Goal: Task Accomplishment & Management: Manage account settings

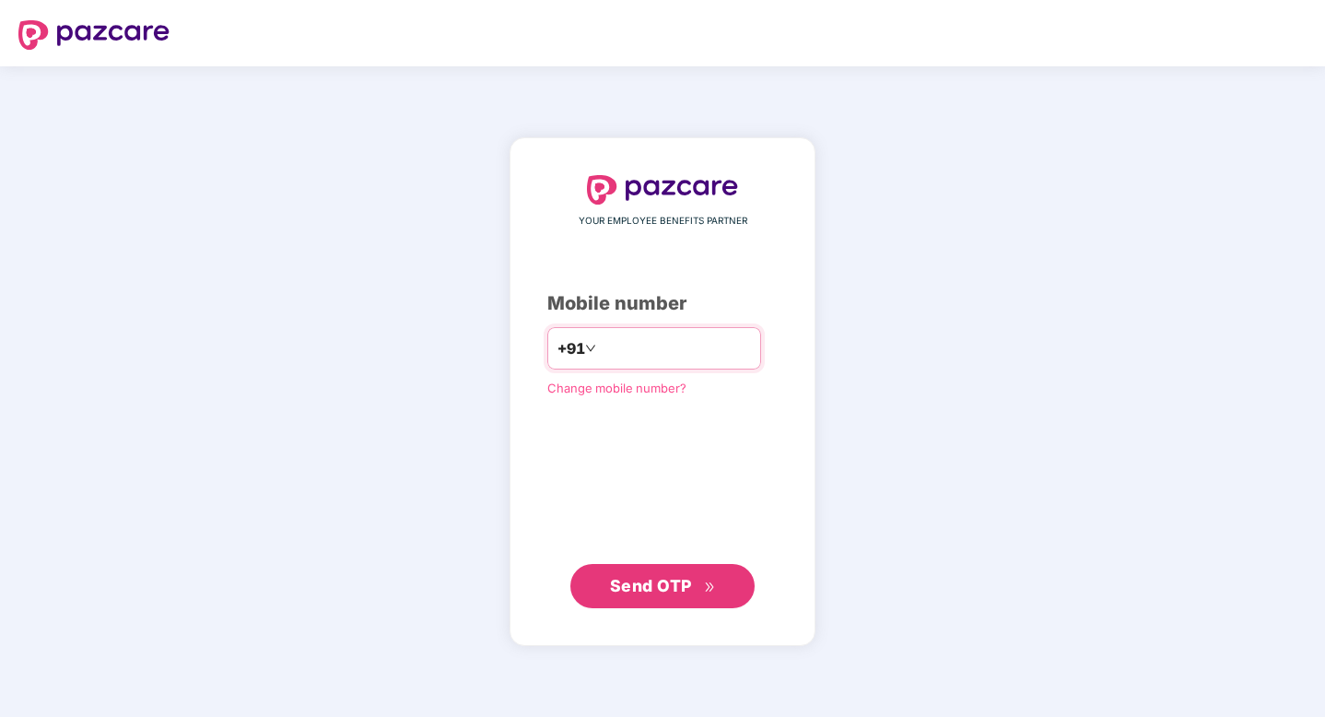
click at [655, 348] on input "number" at bounding box center [675, 347] width 151 height 29
type input "**********"
click at [679, 586] on span "Send OTP" at bounding box center [651, 584] width 82 height 19
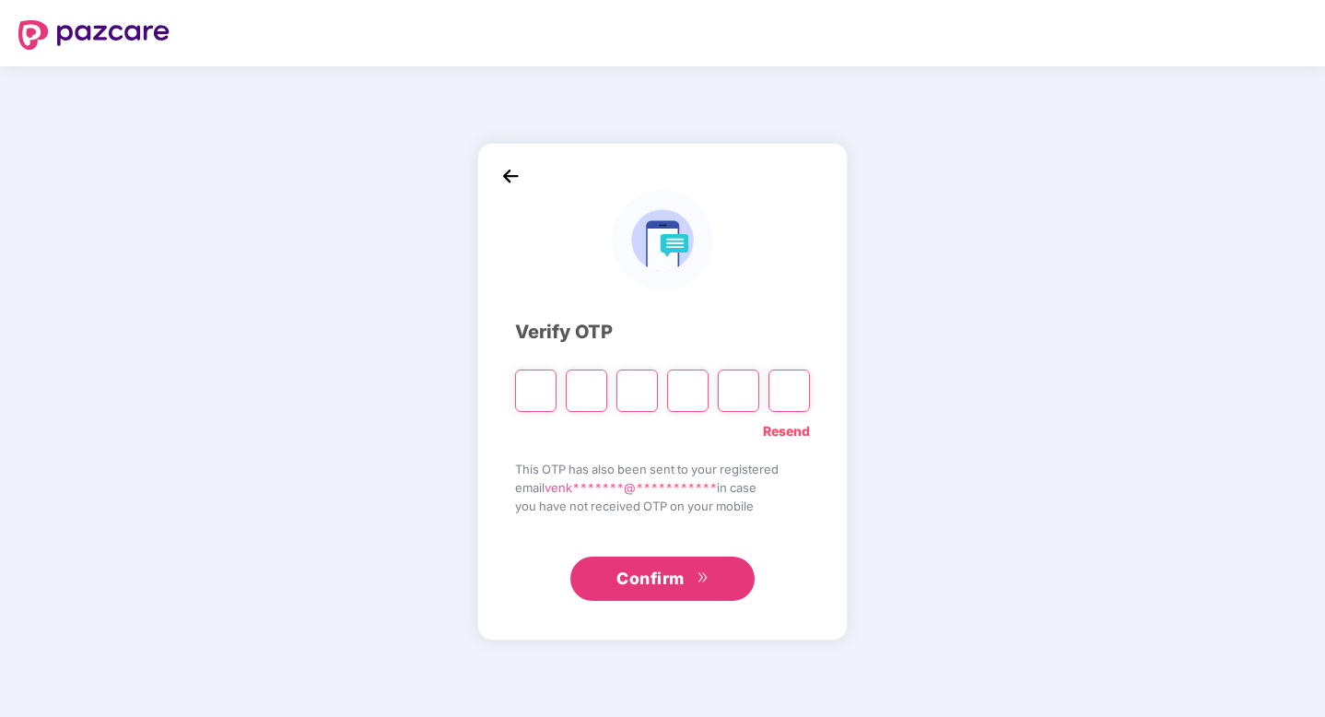
type input "*"
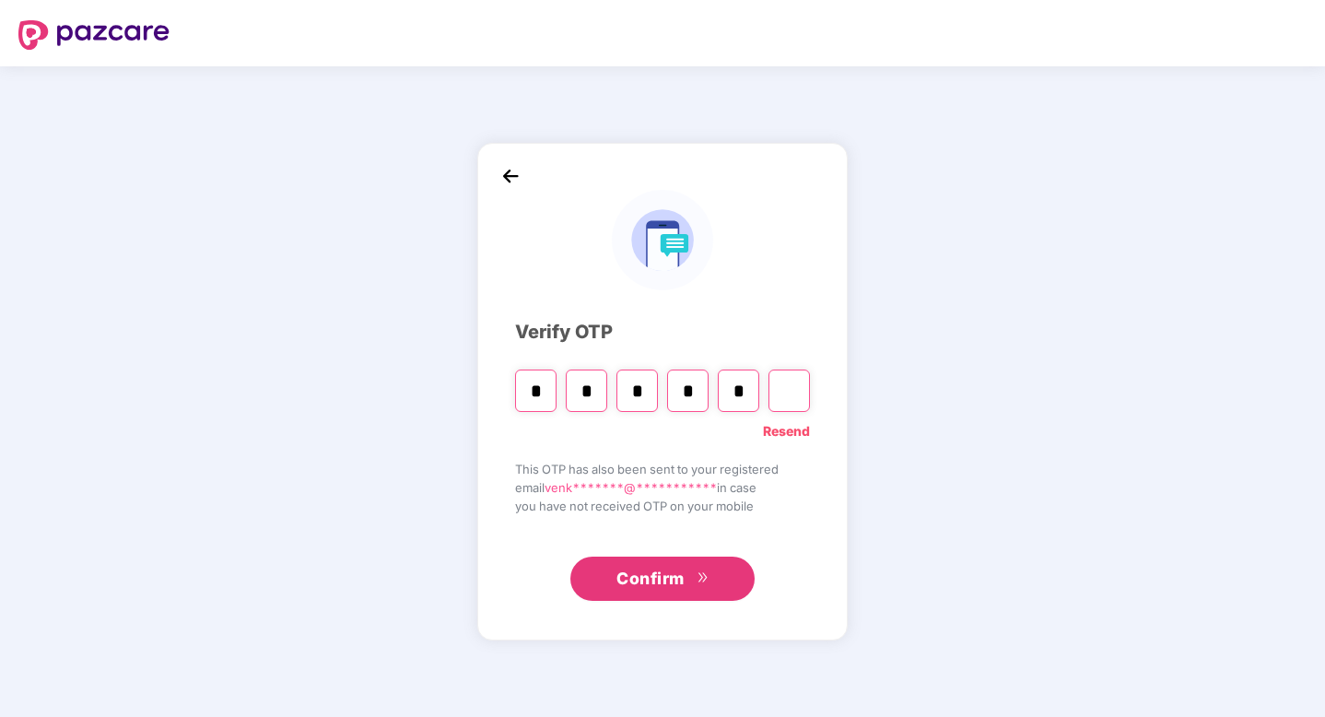
type input "*"
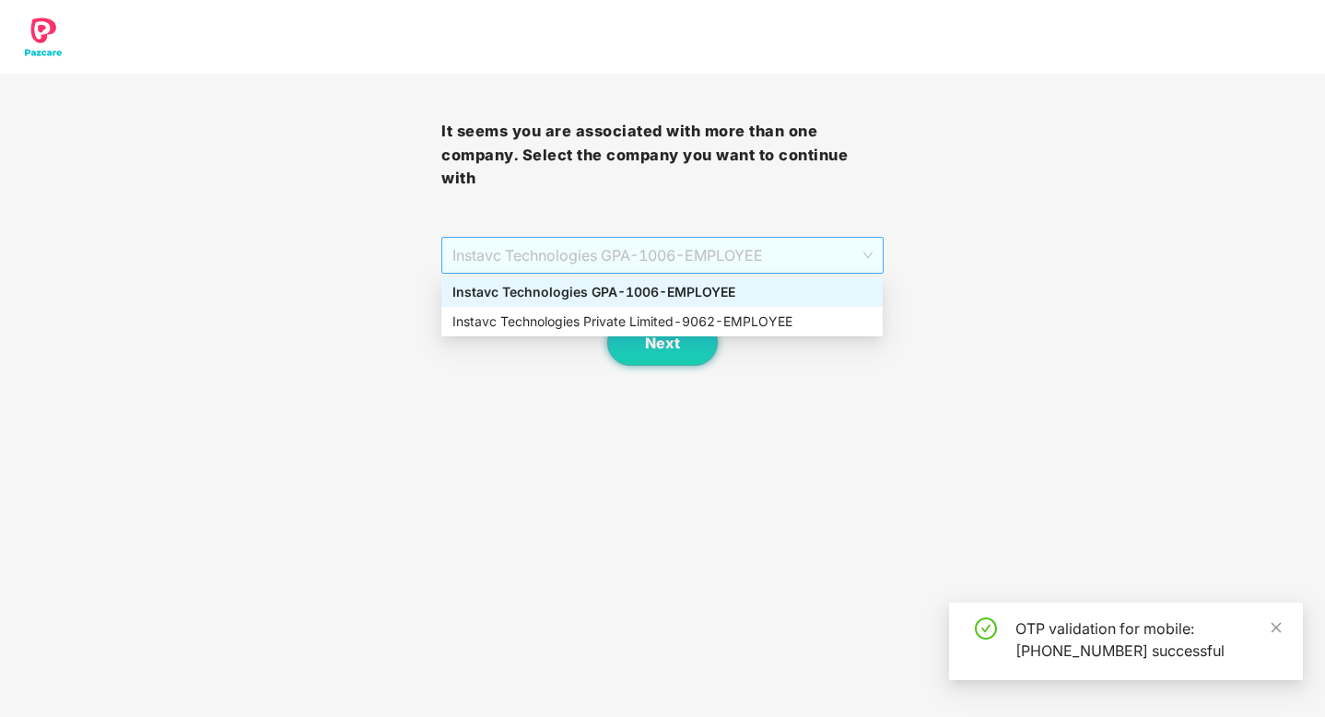
click at [675, 263] on span "Instavc Technologies GPA - 1006 - EMPLOYEE" at bounding box center [661, 255] width 419 height 35
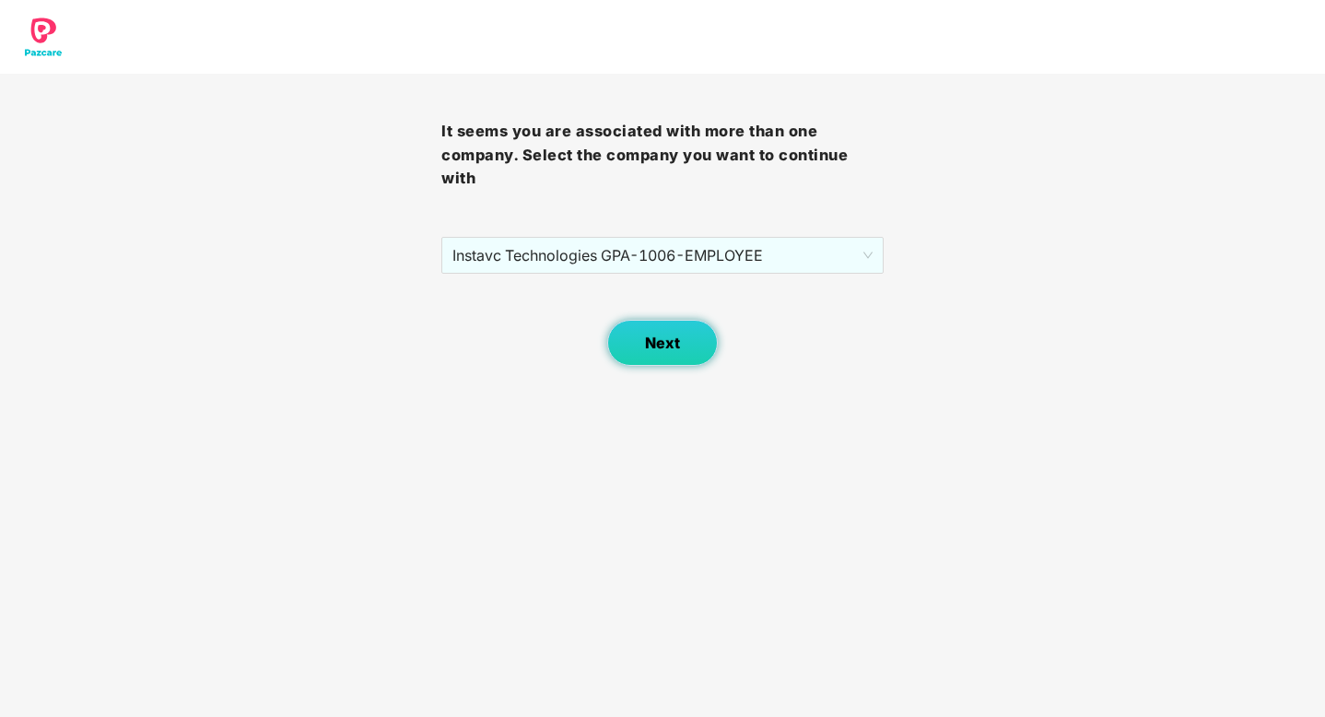
click at [682, 354] on button "Next" at bounding box center [662, 343] width 111 height 46
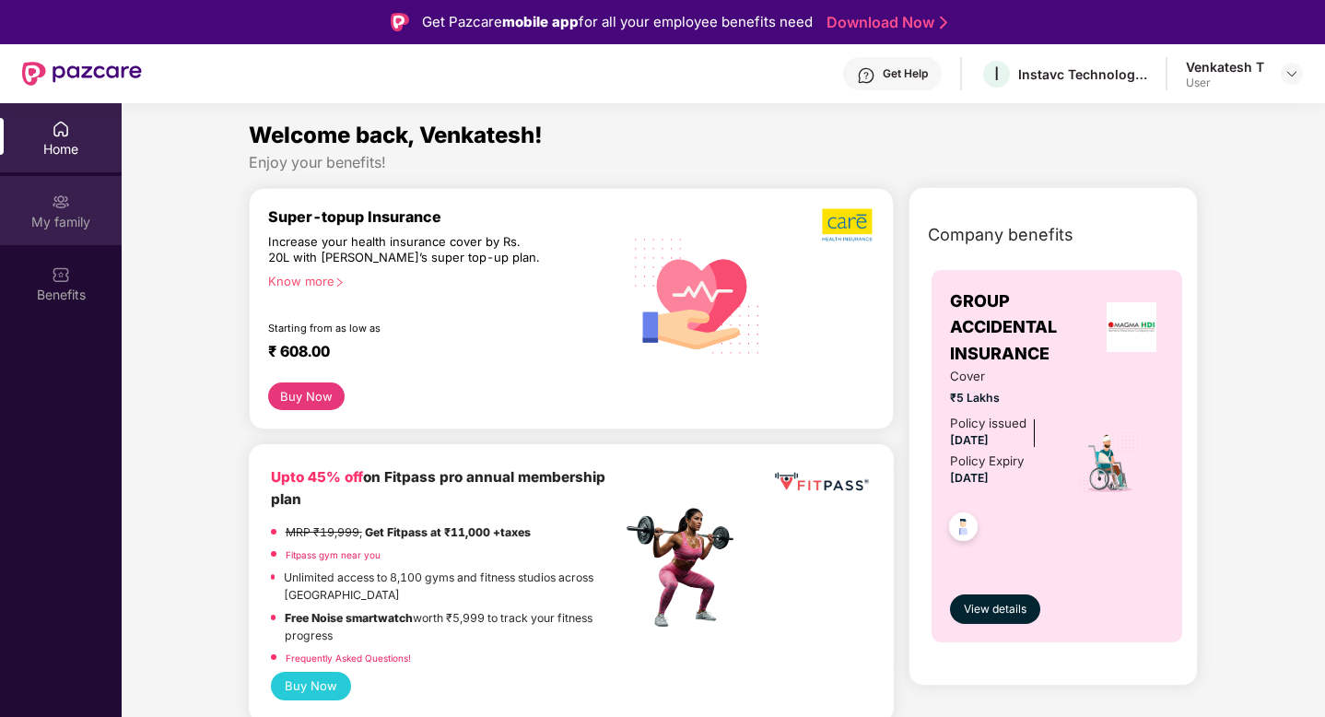
click at [71, 205] on div "My family" at bounding box center [61, 210] width 122 height 69
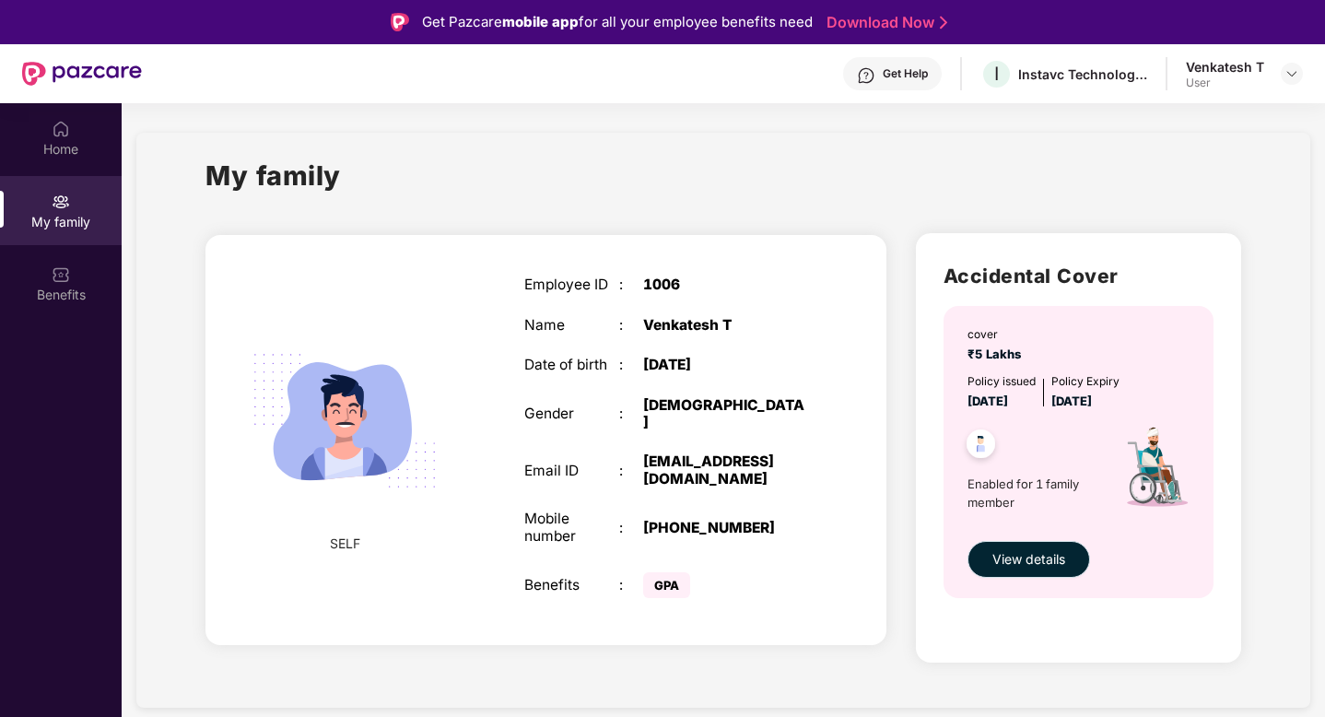
click at [1052, 564] on span "View details" at bounding box center [1028, 559] width 73 height 20
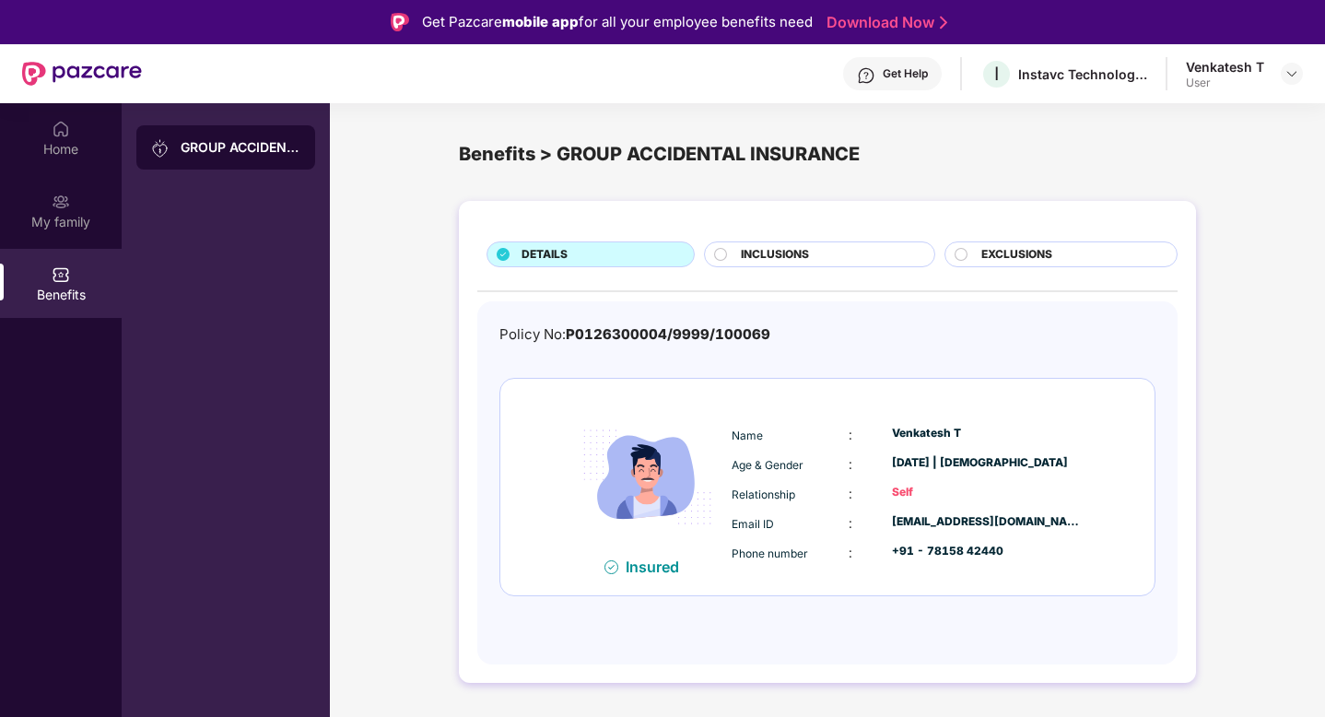
click at [775, 258] on span "INCLUSIONS" at bounding box center [775, 255] width 68 height 18
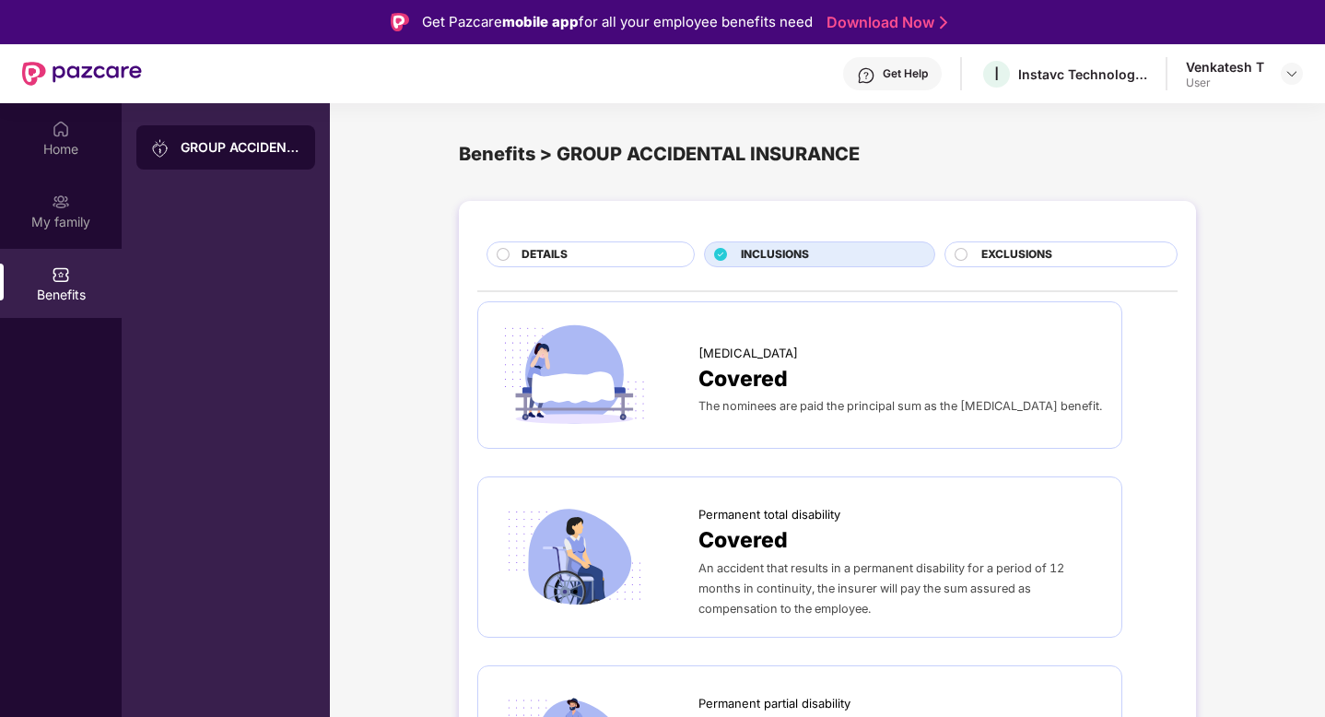
click at [529, 252] on span "DETAILS" at bounding box center [544, 255] width 46 height 18
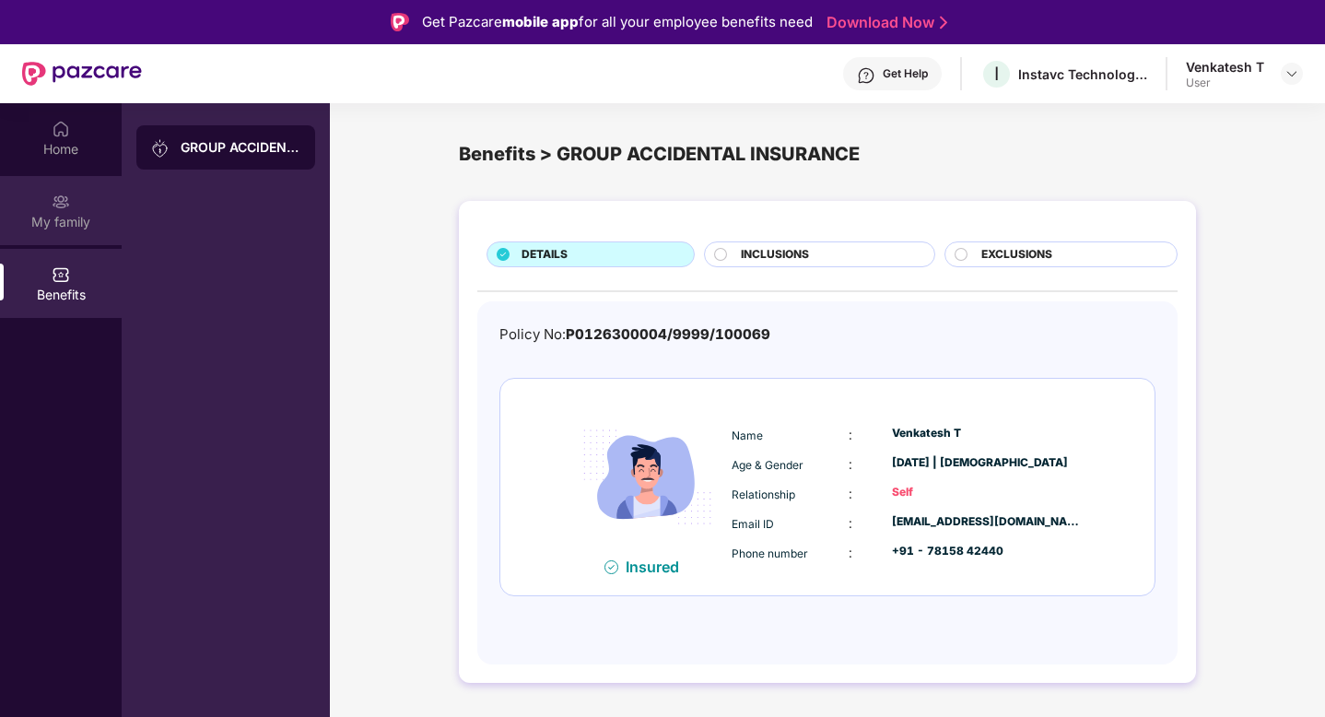
click at [50, 220] on div "My family" at bounding box center [61, 222] width 122 height 18
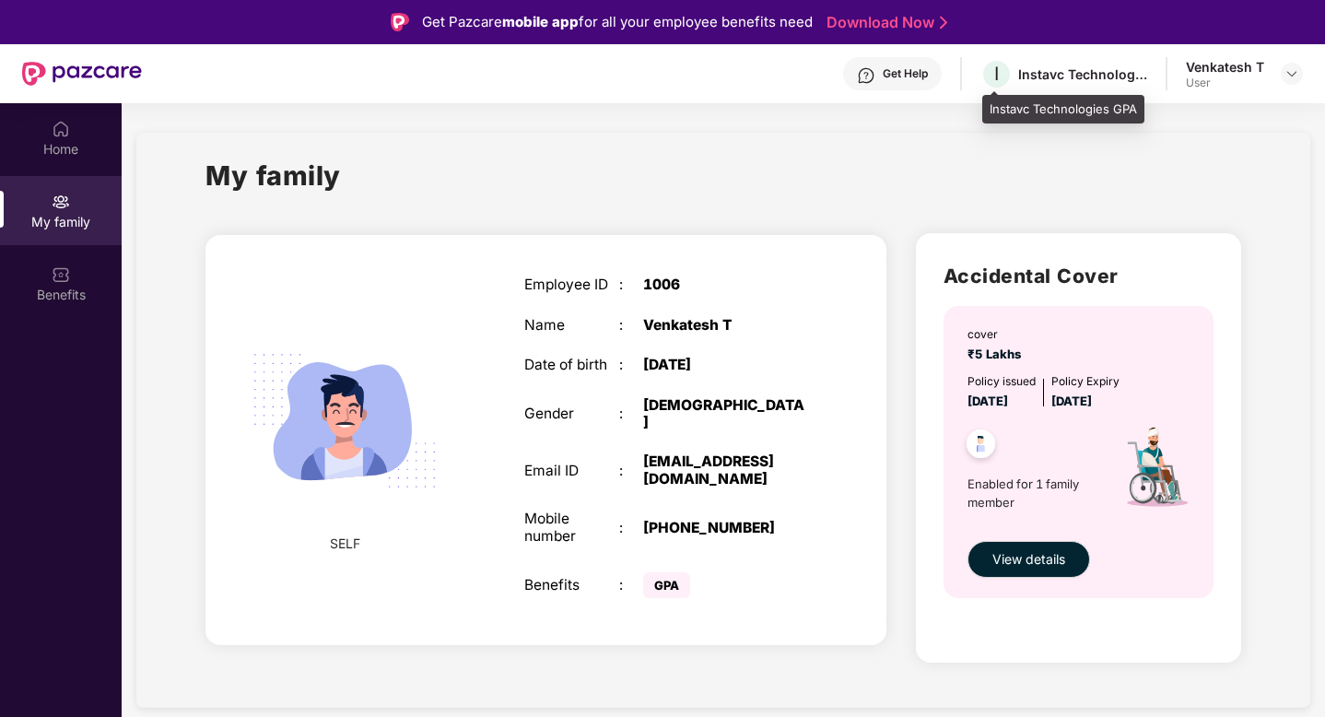
click at [1077, 79] on div "Instavc Technologies GPA" at bounding box center [1082, 74] width 129 height 18
click at [976, 73] on div "Get Help I Instavc Technologies GPA Venkatesh T User" at bounding box center [722, 73] width 1161 height 59
click at [1257, 73] on div "Venkatesh T" at bounding box center [1225, 67] width 78 height 18
click at [1290, 76] on img at bounding box center [1291, 73] width 15 height 15
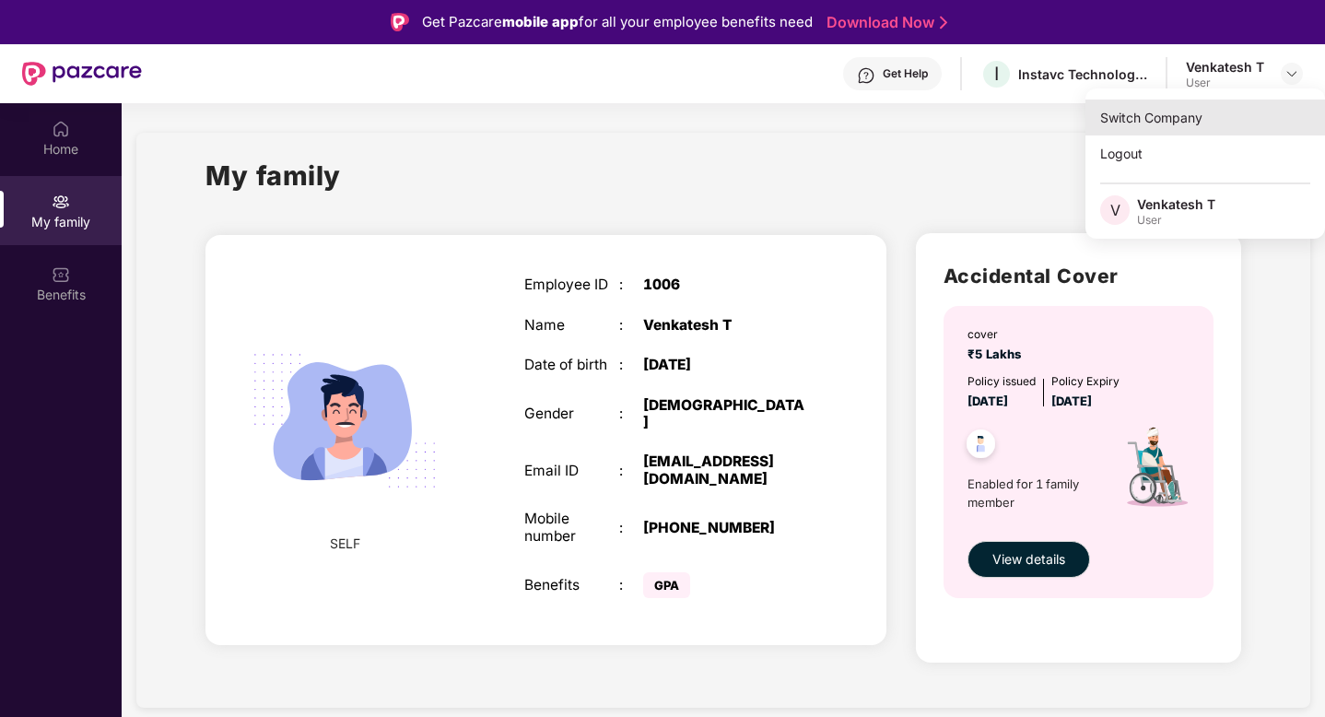
click at [1186, 115] on div "Switch Company" at bounding box center [1205, 117] width 240 height 36
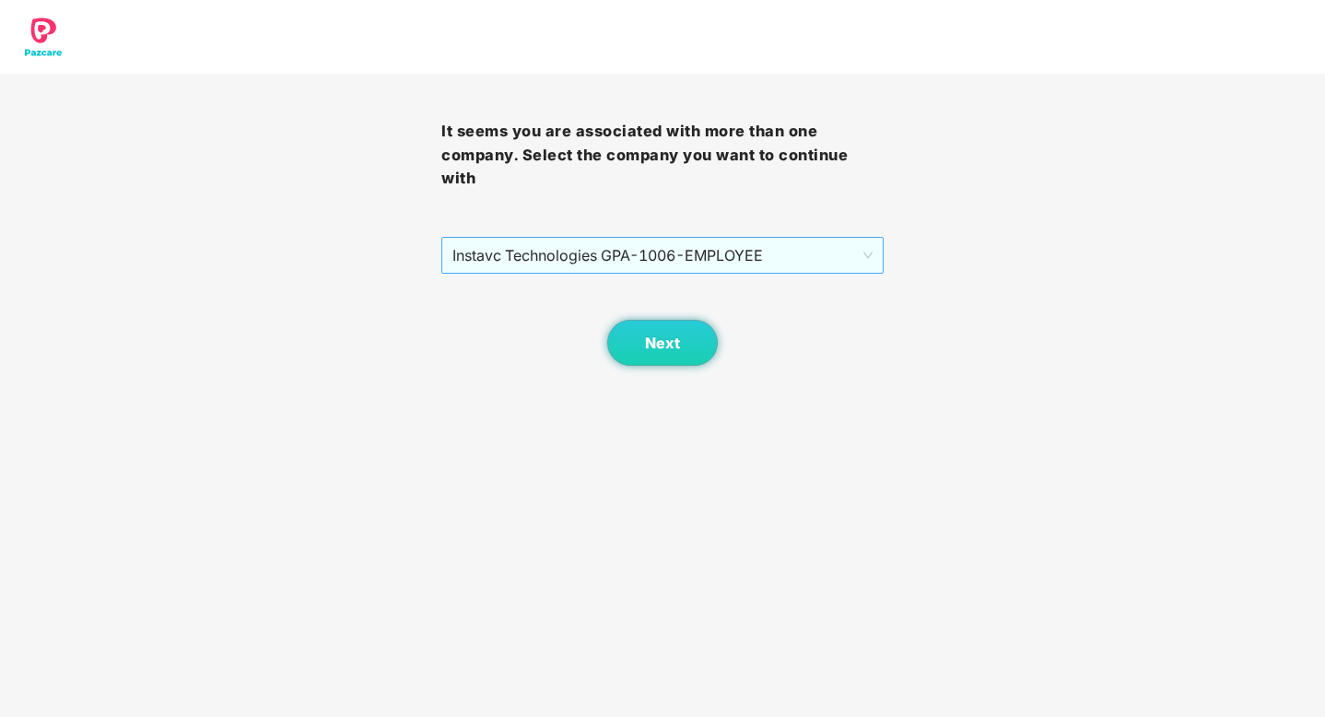
click at [842, 252] on span "Instavc Technologies GPA - 1006 - EMPLOYEE" at bounding box center [661, 255] width 419 height 35
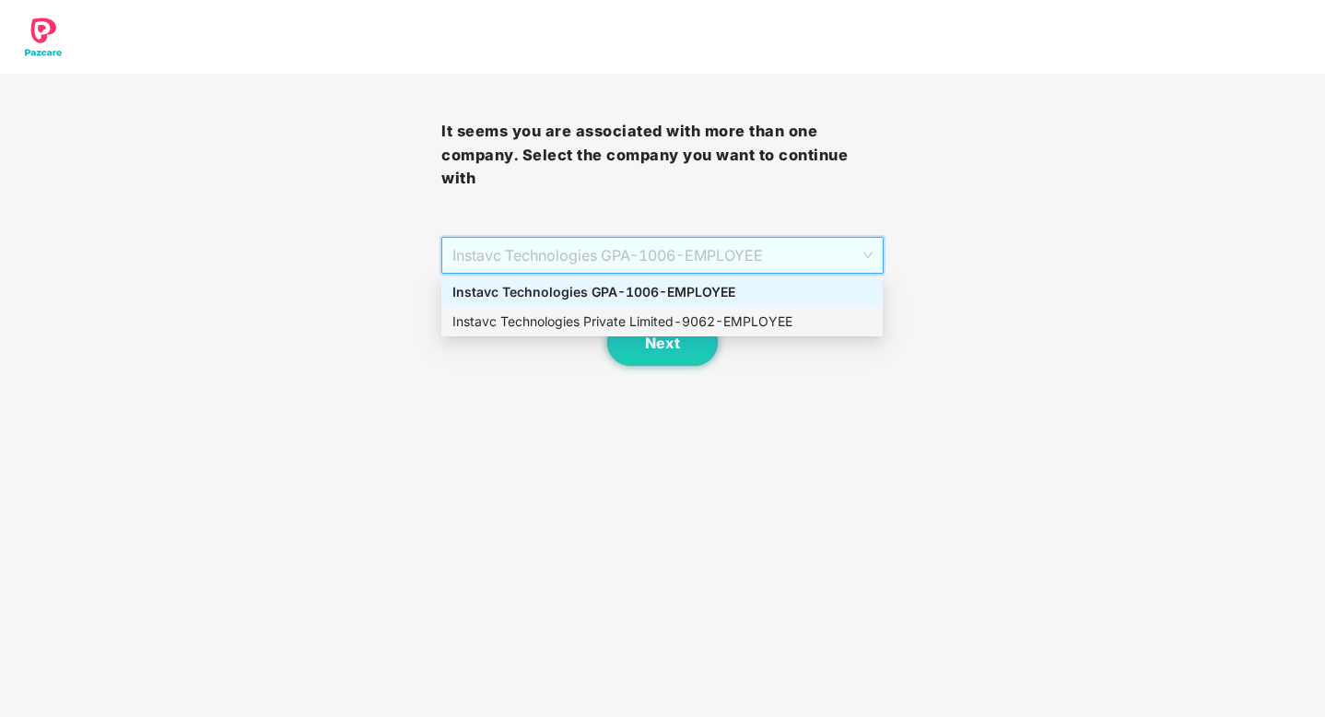
click at [782, 327] on div "Instavc Technologies Private Limited - 9062 - EMPLOYEE" at bounding box center [661, 321] width 419 height 20
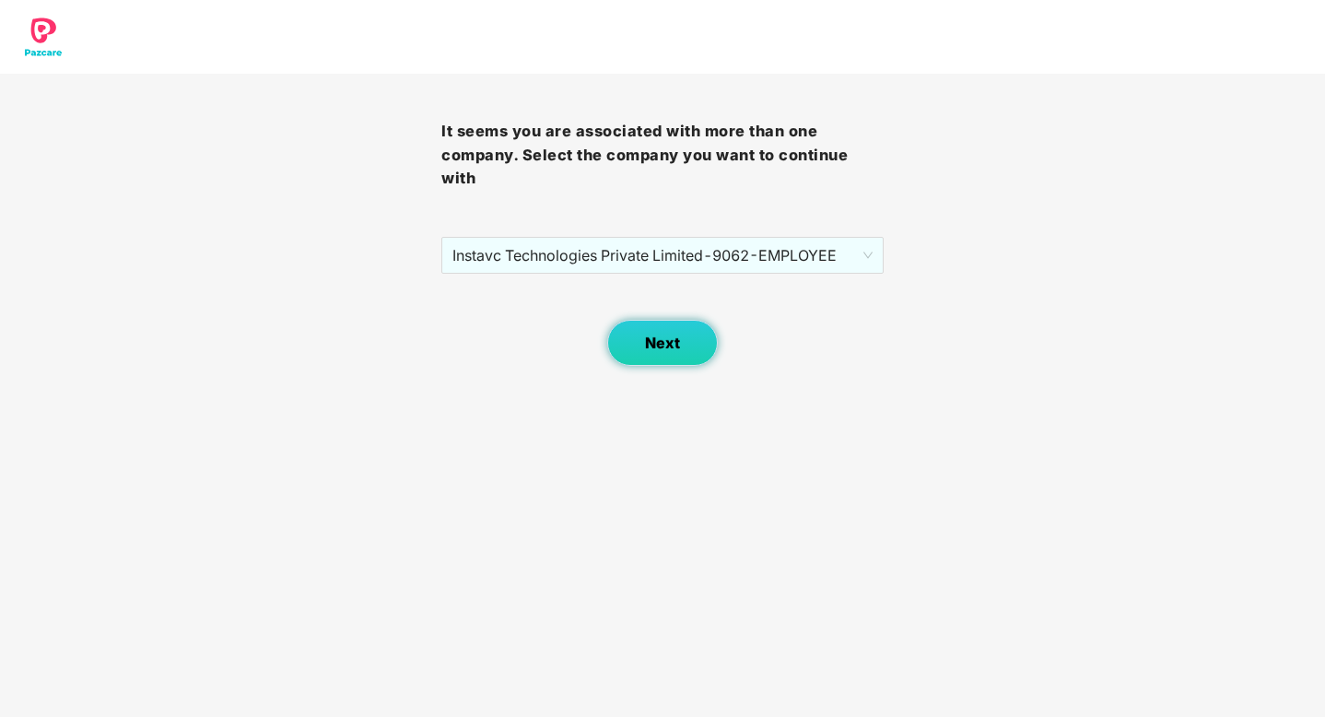
click at [655, 345] on span "Next" at bounding box center [662, 343] width 35 height 18
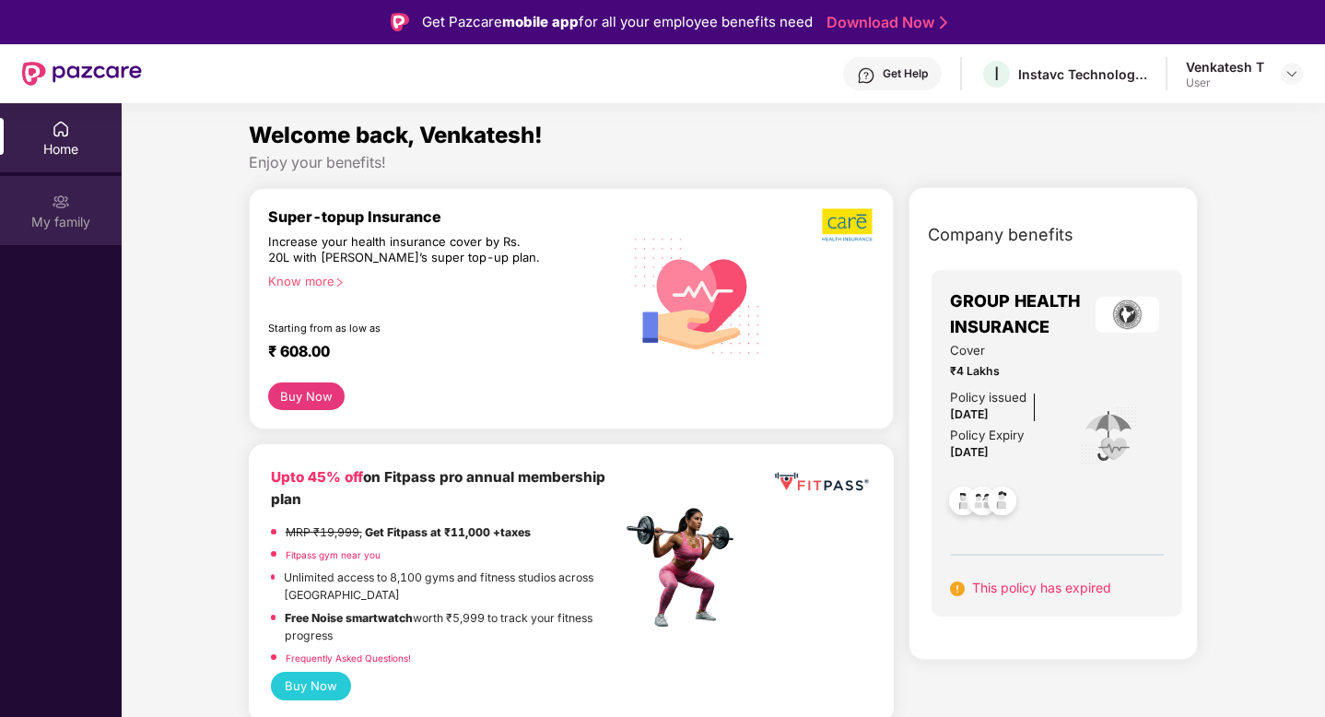
click at [73, 205] on div "My family" at bounding box center [61, 210] width 122 height 69
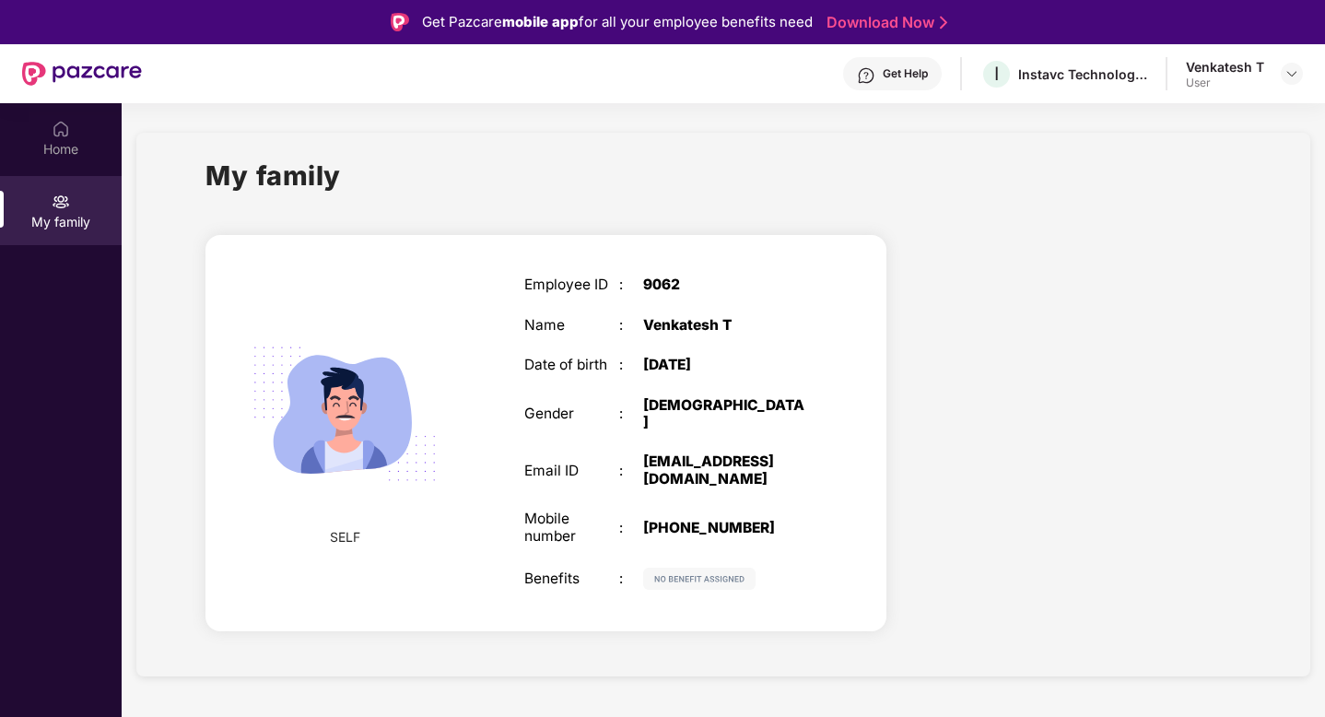
click at [1248, 68] on div "Venkatesh T" at bounding box center [1225, 67] width 78 height 18
click at [1288, 72] on img at bounding box center [1291, 73] width 15 height 15
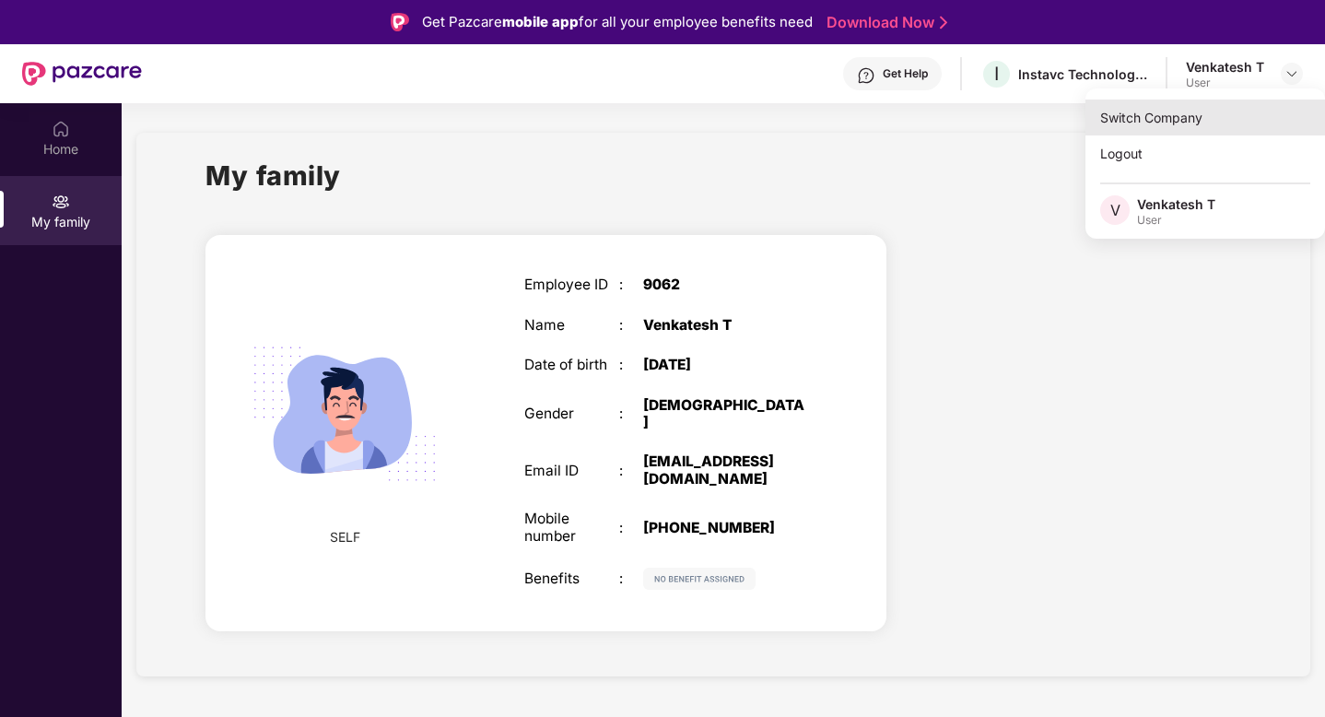
click at [1178, 119] on div "Switch Company" at bounding box center [1205, 117] width 240 height 36
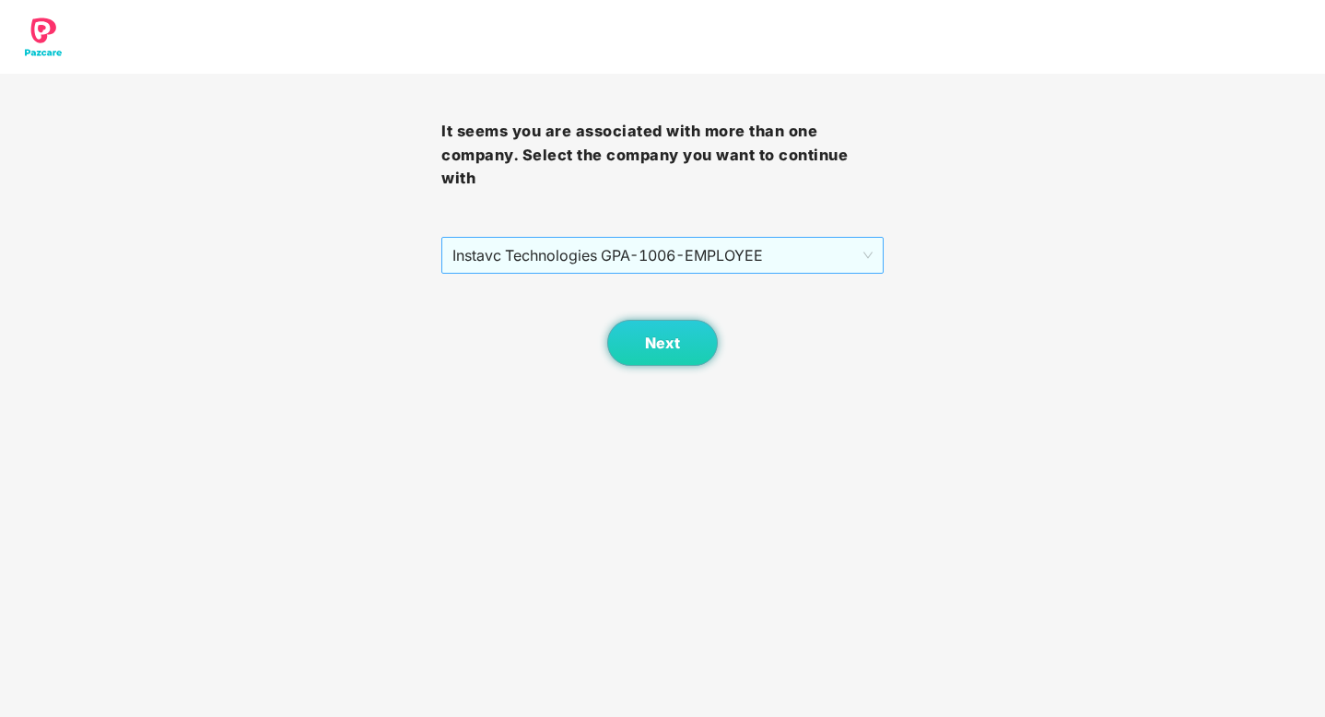
click at [692, 259] on span "Instavc Technologies GPA - 1006 - EMPLOYEE" at bounding box center [661, 255] width 419 height 35
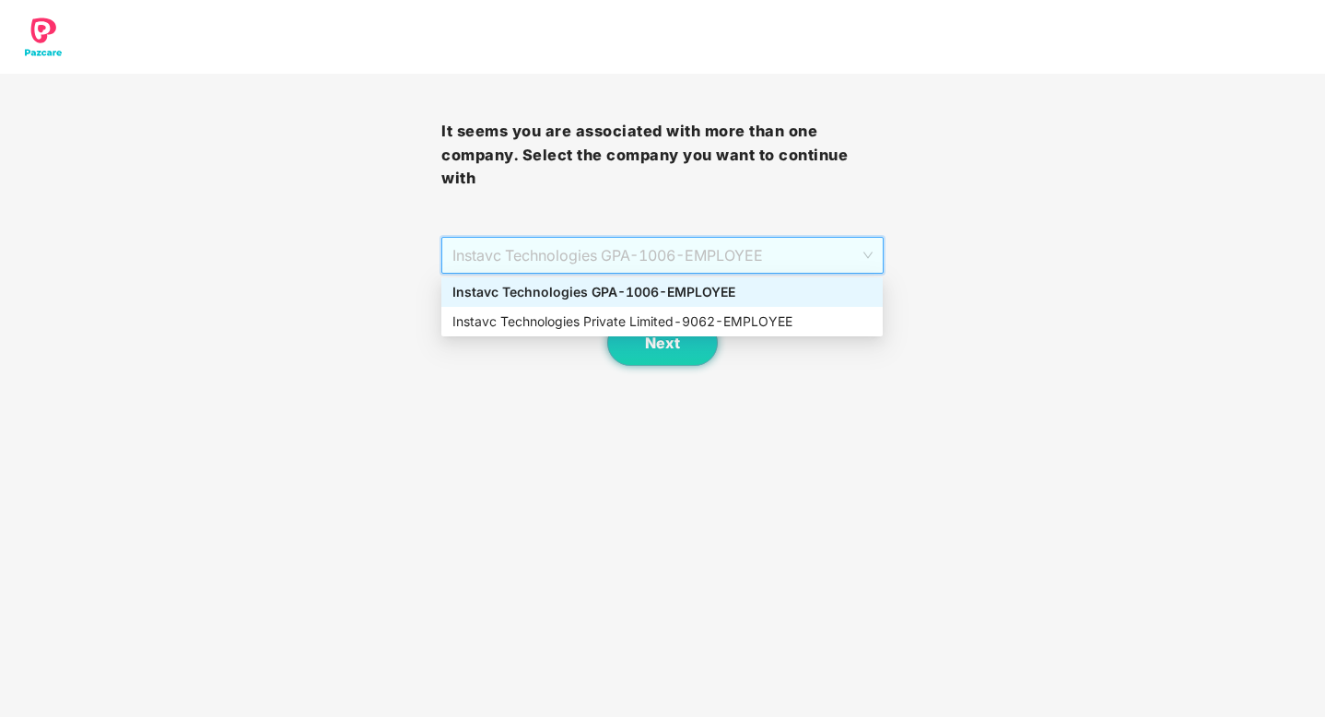
click at [684, 288] on div "Instavc Technologies GPA - 1006 - EMPLOYEE" at bounding box center [661, 292] width 419 height 20
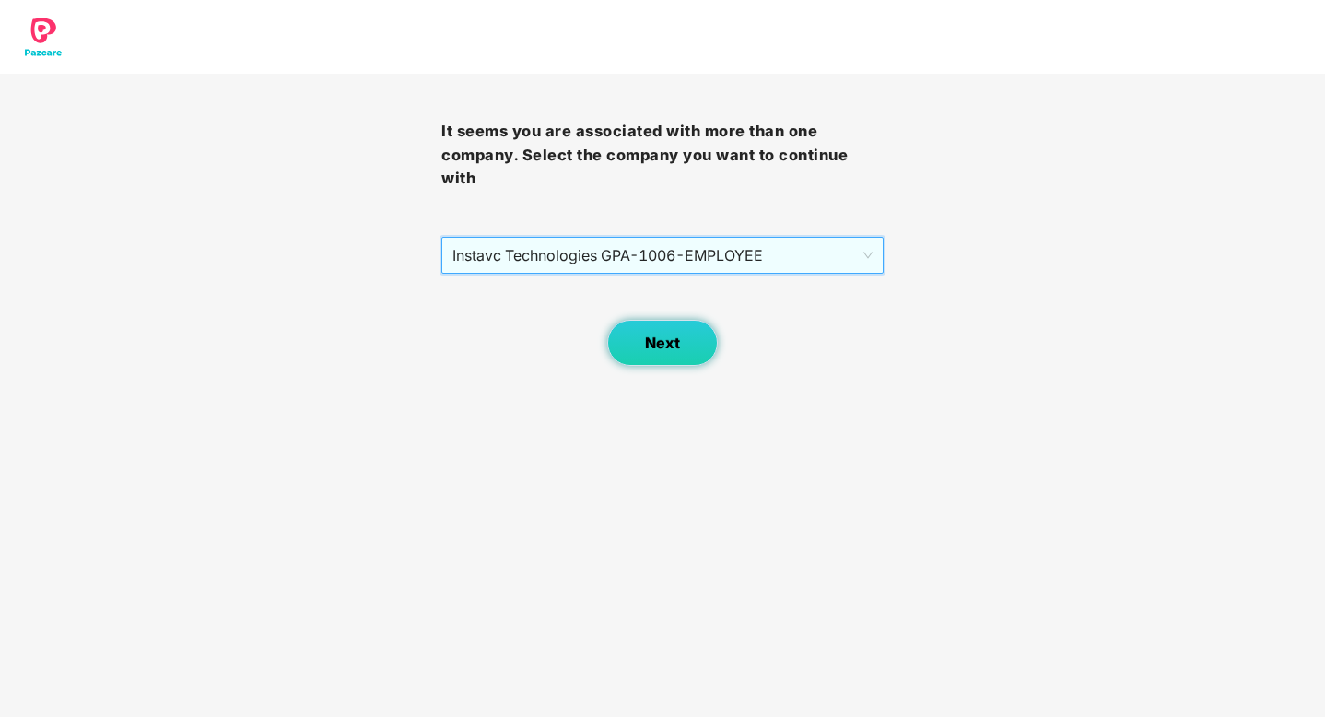
click at [672, 330] on button "Next" at bounding box center [662, 343] width 111 height 46
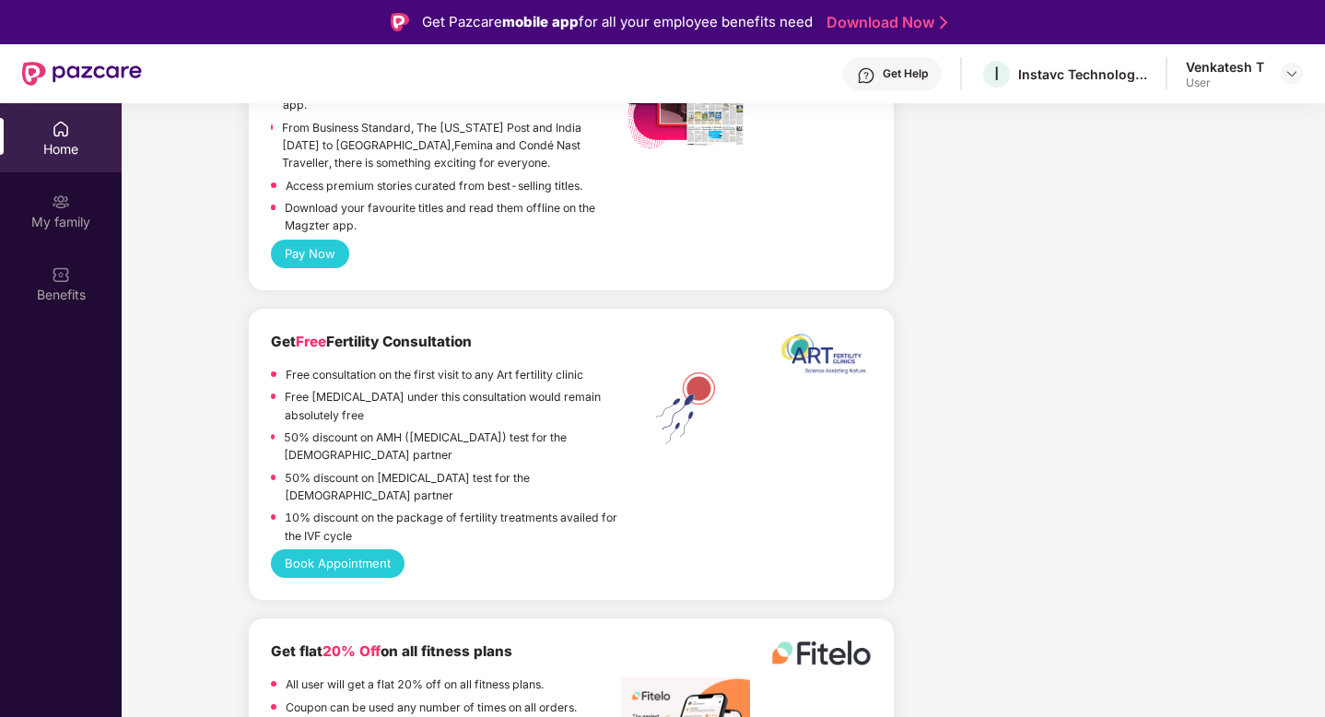
scroll to position [103, 0]
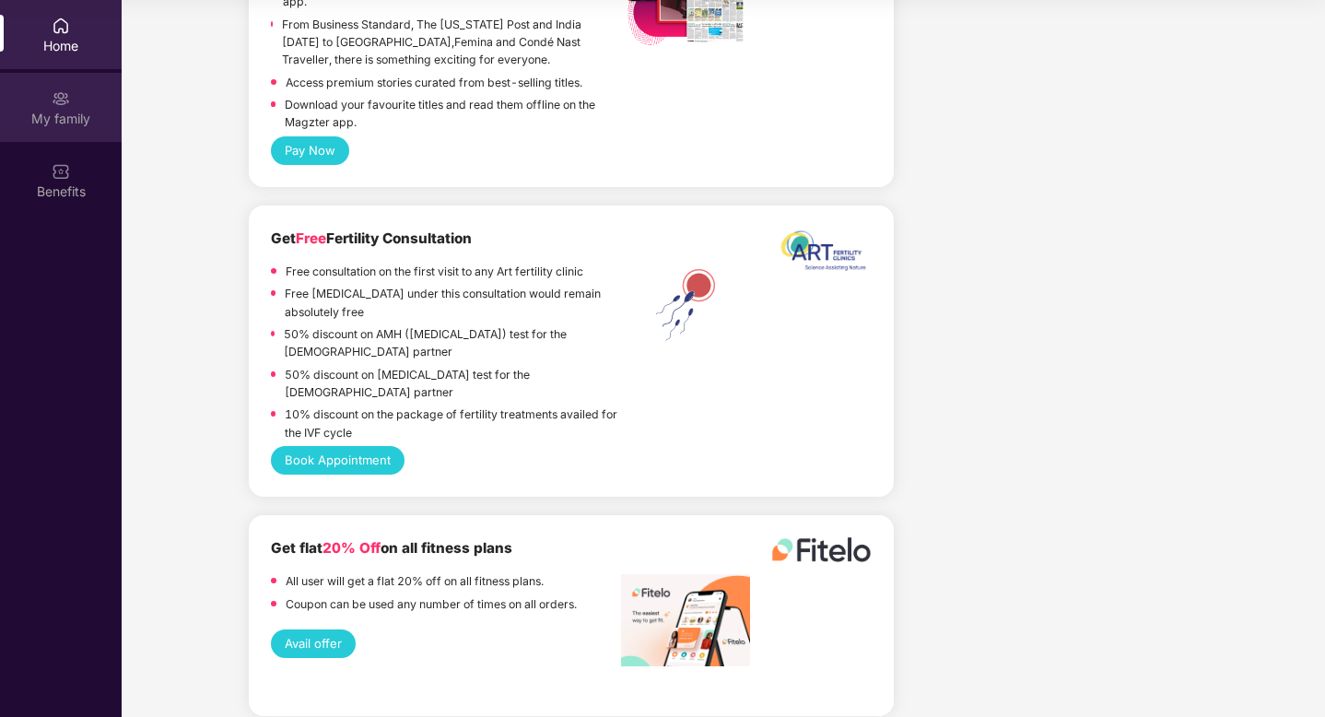
click at [55, 113] on div "My family" at bounding box center [61, 119] width 122 height 18
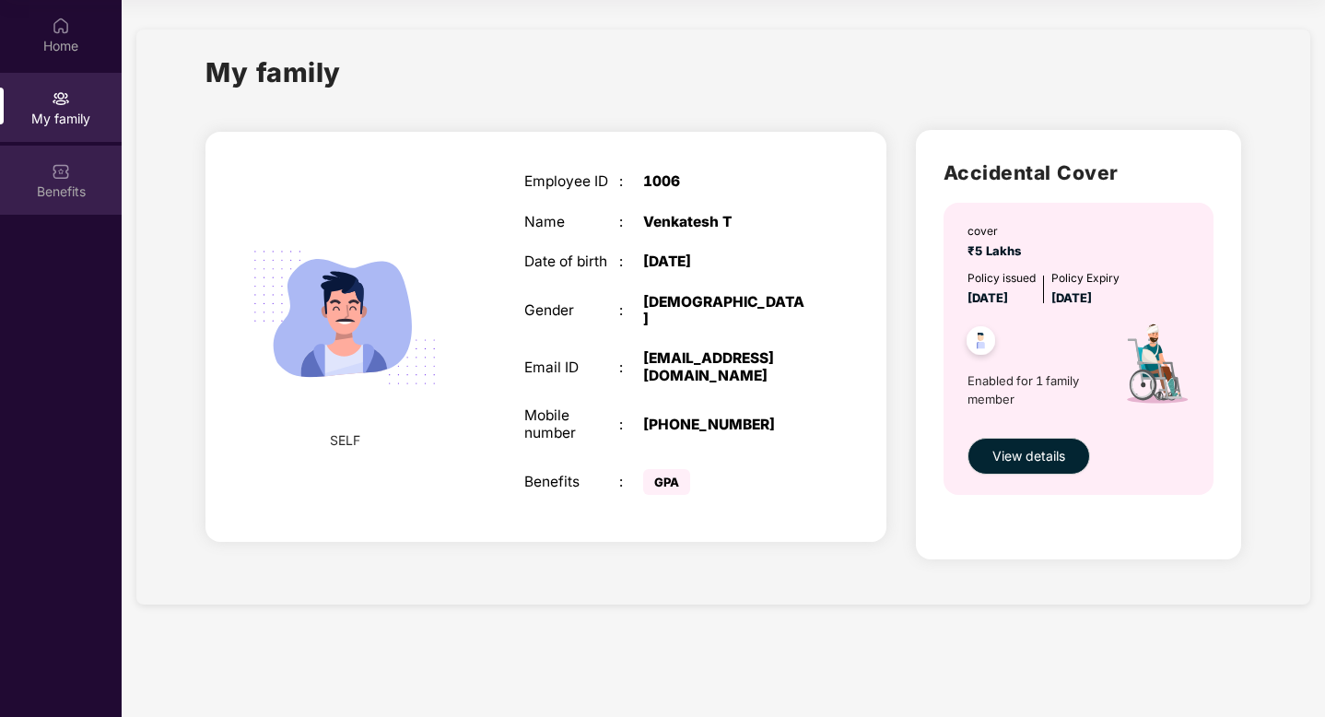
click at [60, 175] on img at bounding box center [61, 171] width 18 height 18
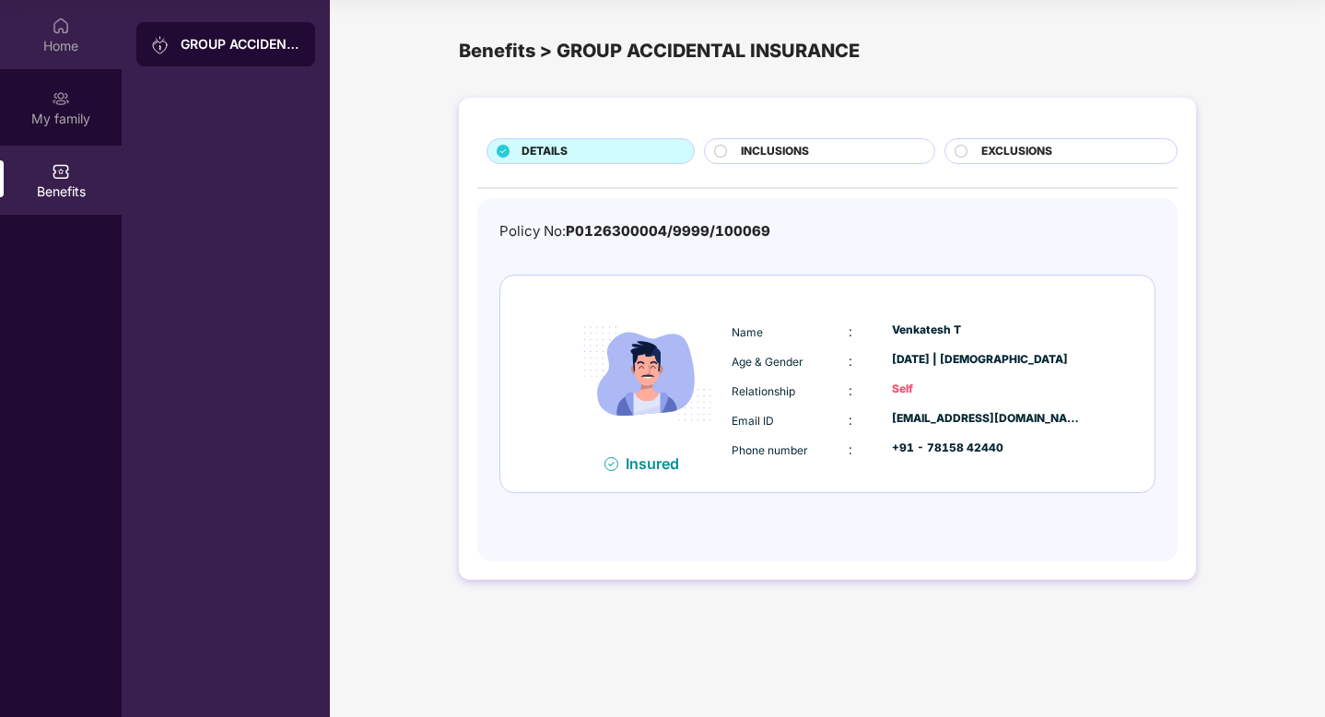
click at [59, 41] on div "Home" at bounding box center [61, 46] width 122 height 18
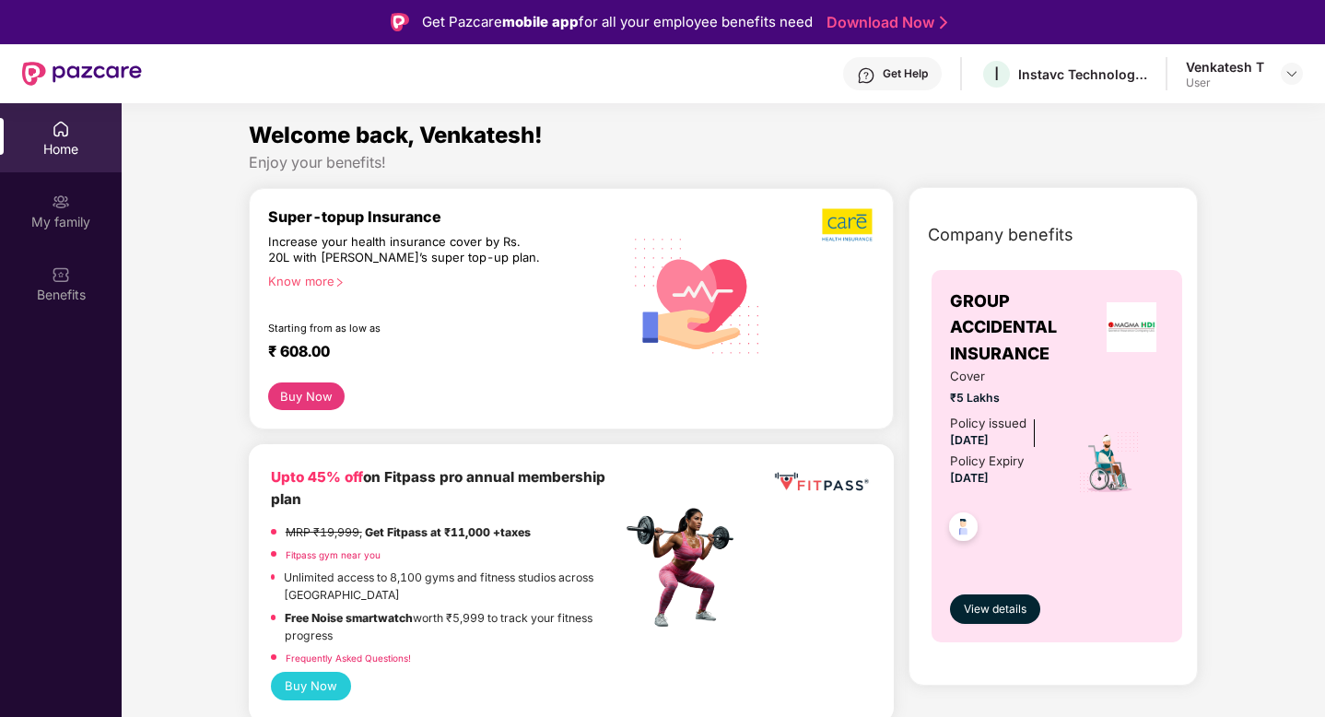
click at [1220, 71] on div "Venkatesh T" at bounding box center [1225, 67] width 78 height 18
click at [1291, 79] on img at bounding box center [1291, 73] width 15 height 15
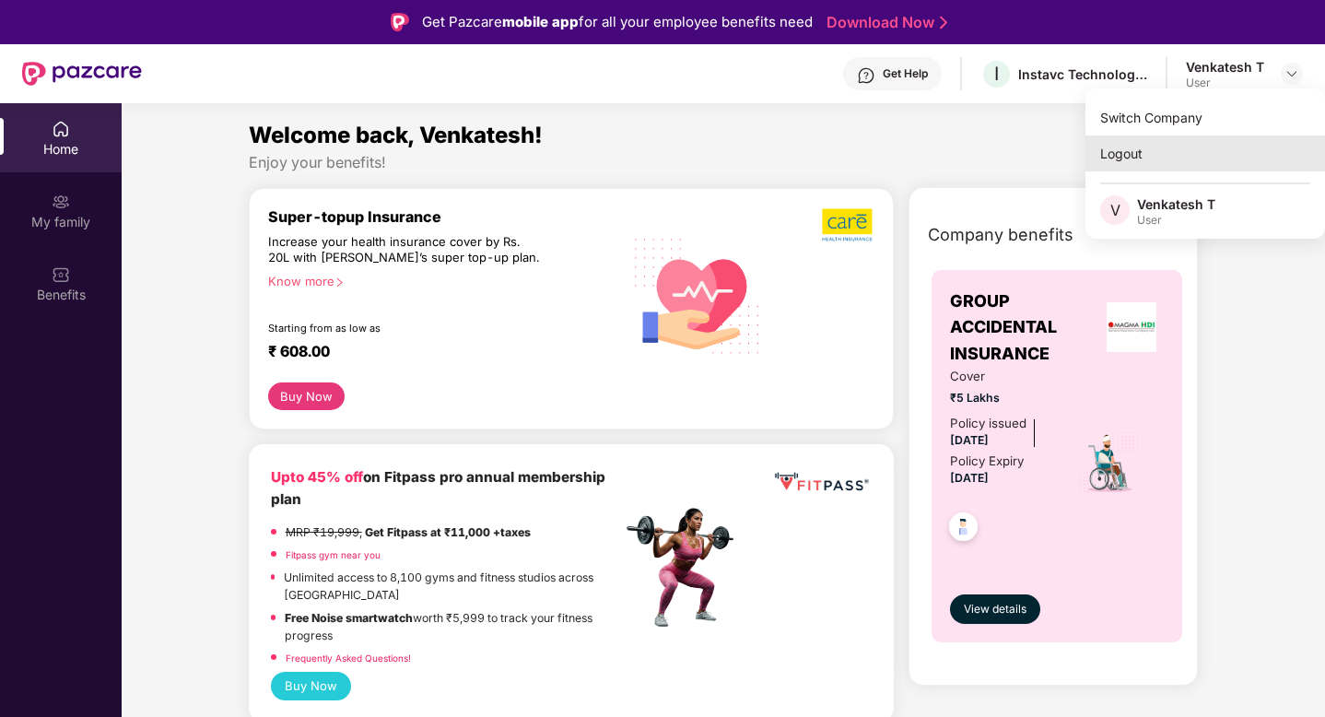
click at [1156, 164] on div "Logout" at bounding box center [1205, 153] width 240 height 36
